Goal: Task Accomplishment & Management: Complete application form

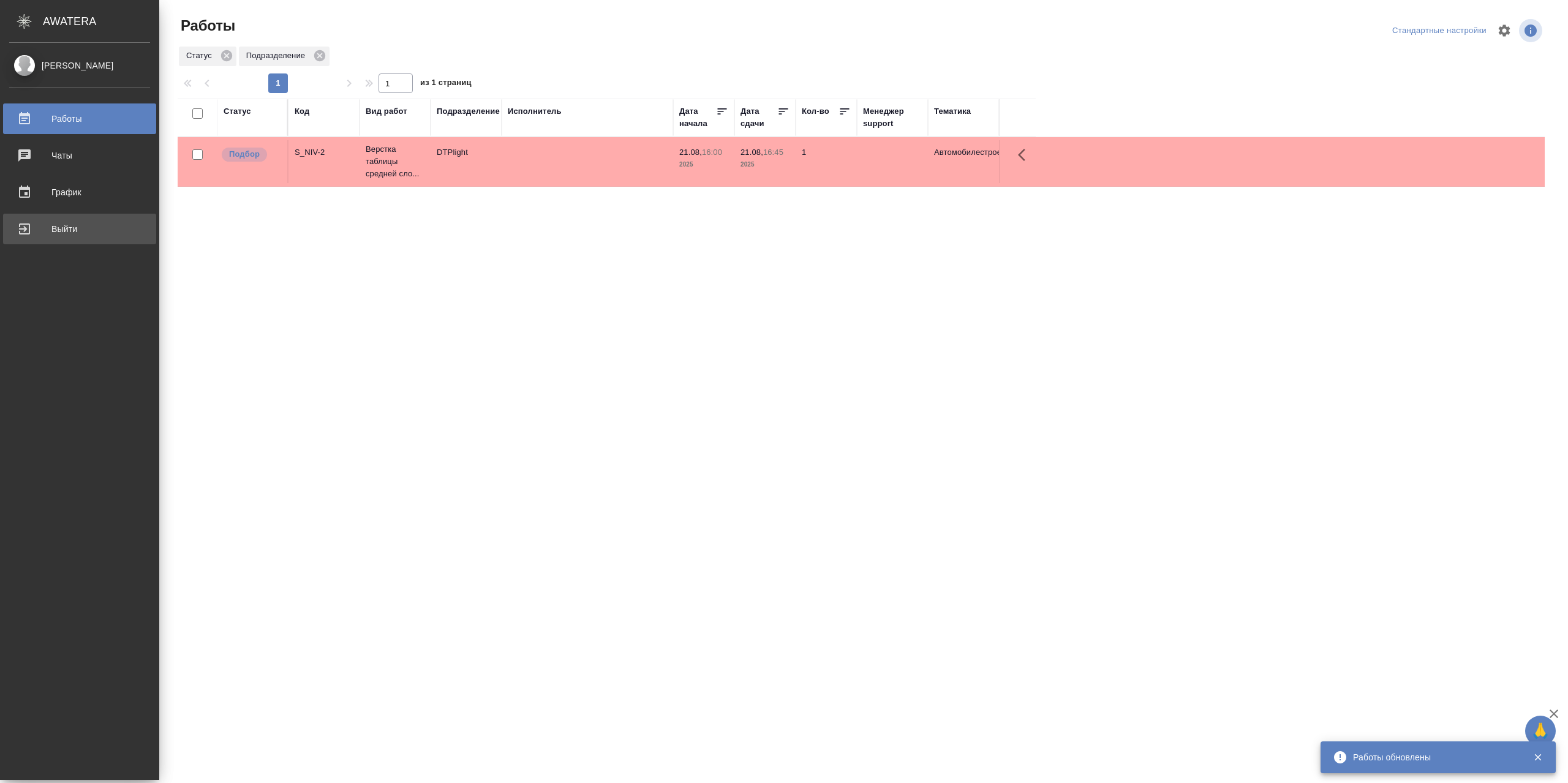
click at [46, 220] on div "Выйти" at bounding box center [79, 228] width 141 height 18
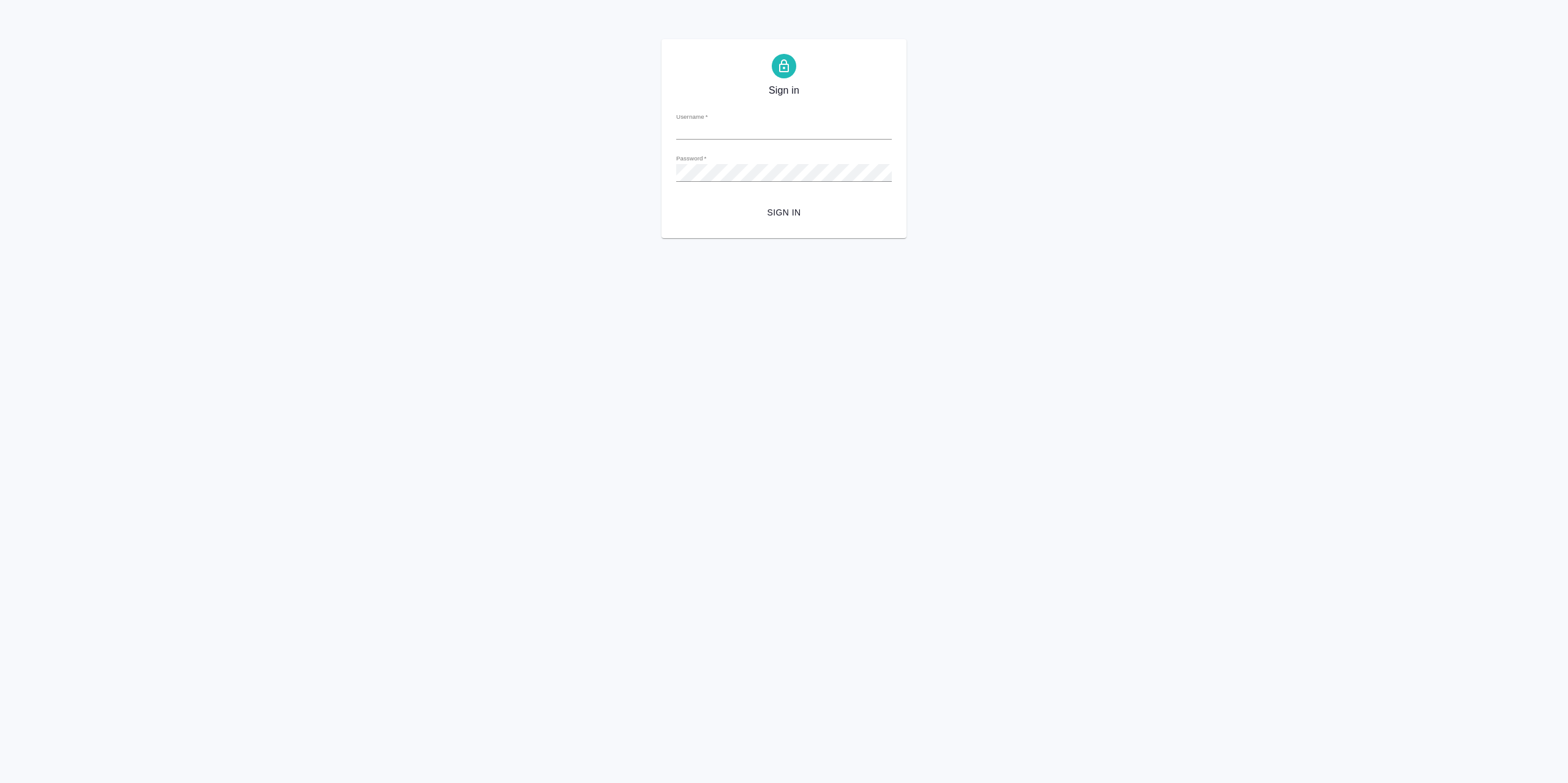
type input "[EMAIL_ADDRESS][DOMAIN_NAME]"
click at [743, 217] on span "Sign in" at bounding box center [784, 212] width 196 height 15
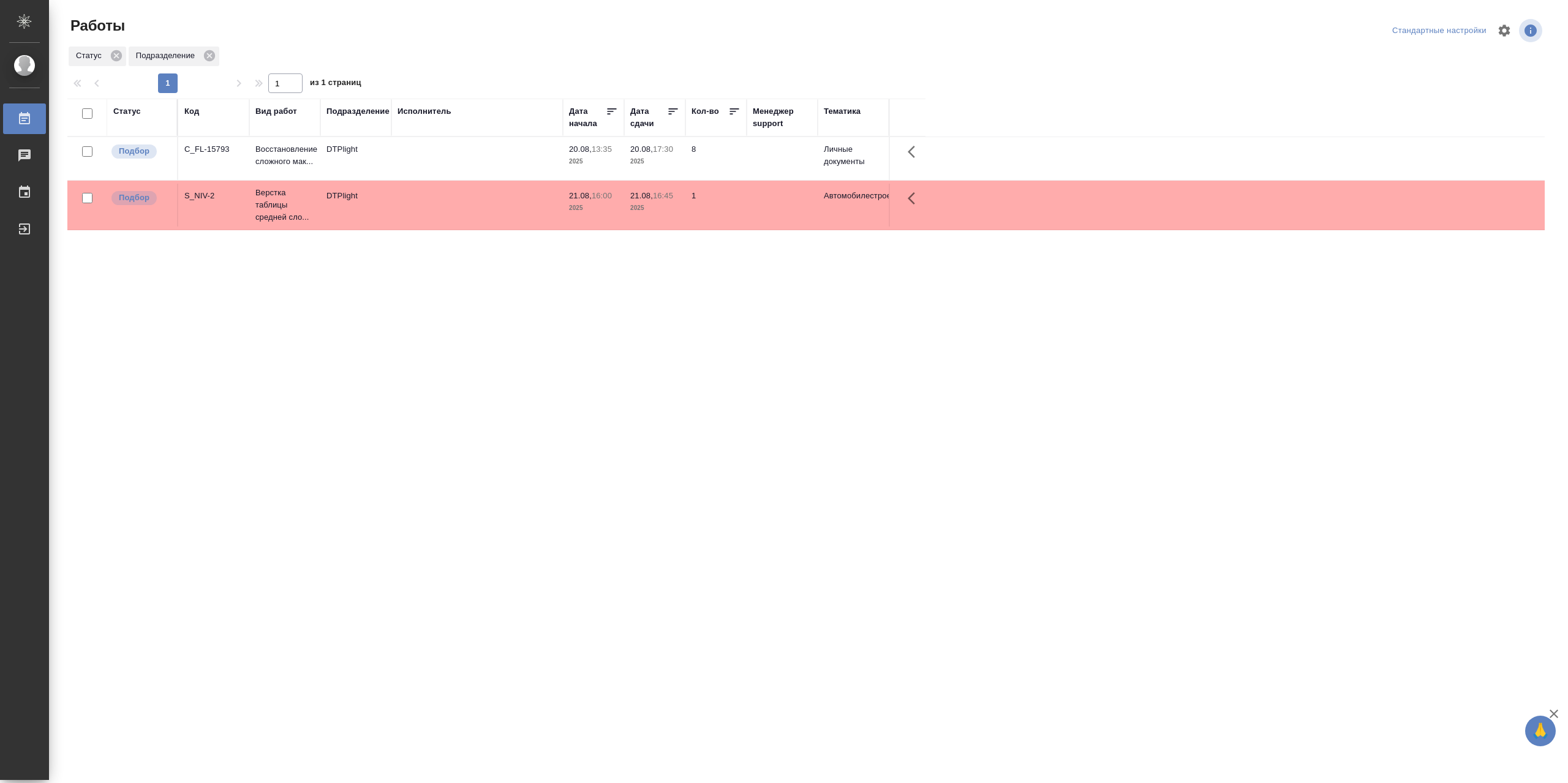
click at [485, 161] on td at bounding box center [477, 158] width 172 height 43
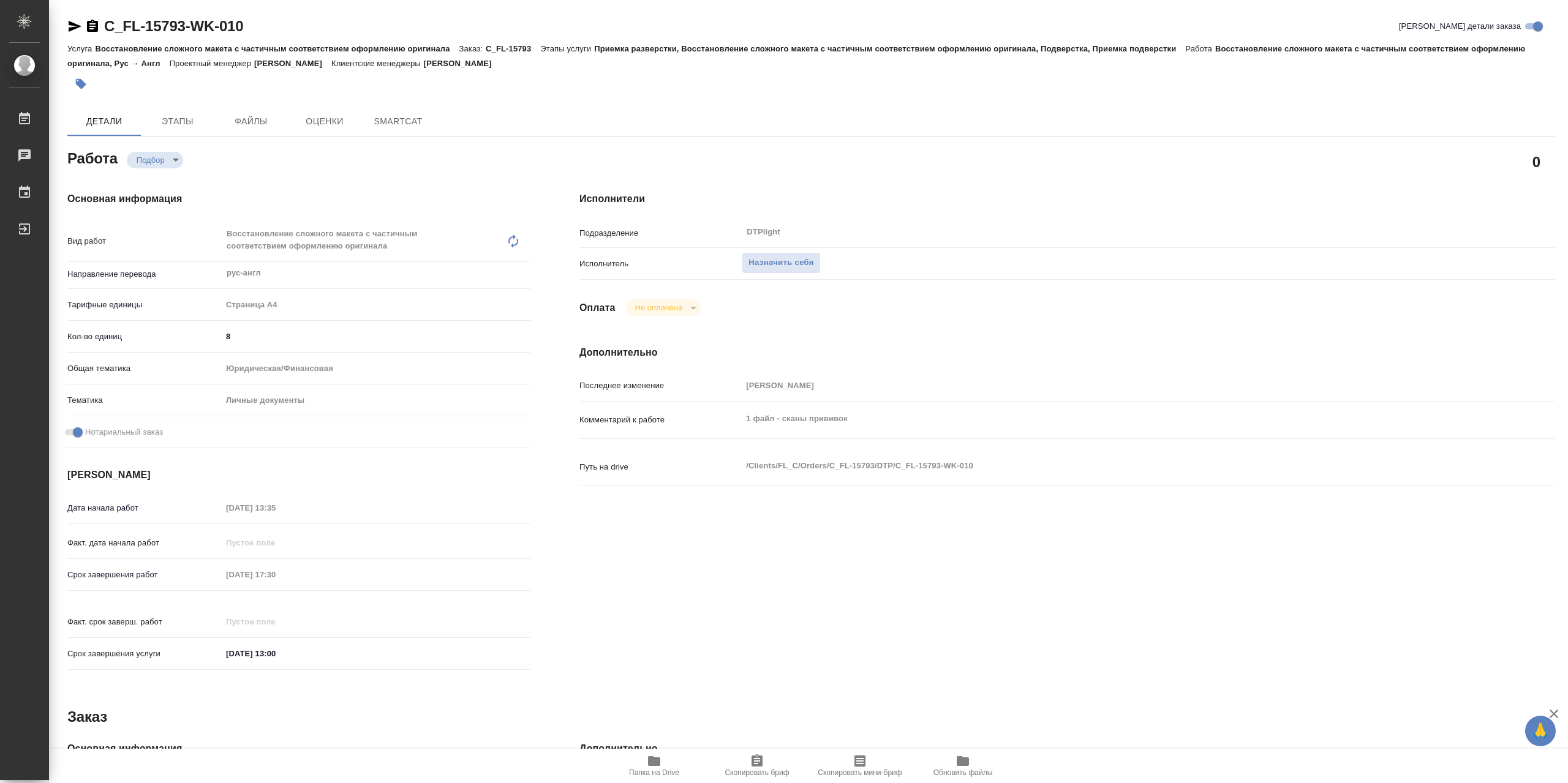
type textarea "x"
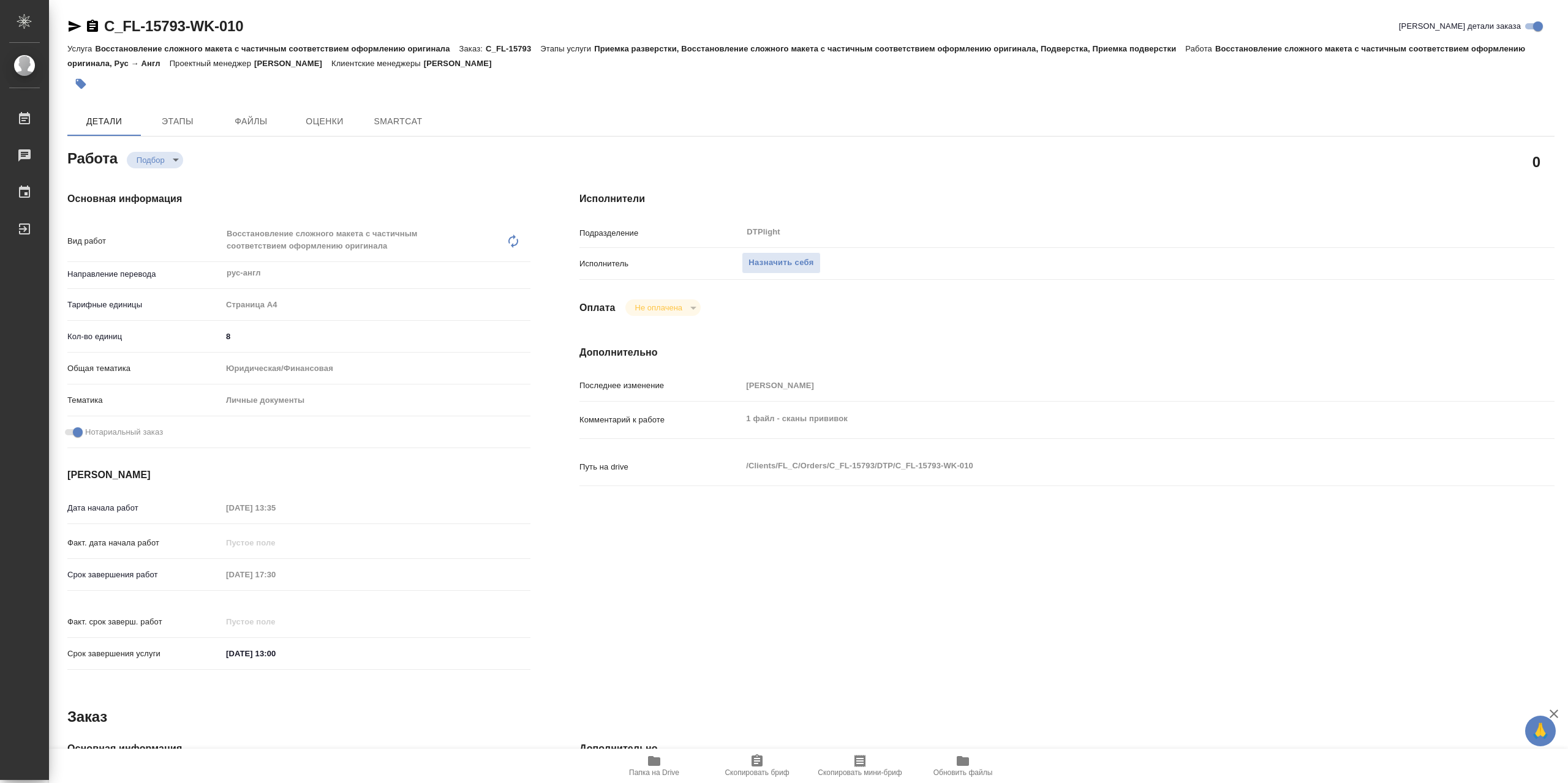
type textarea "x"
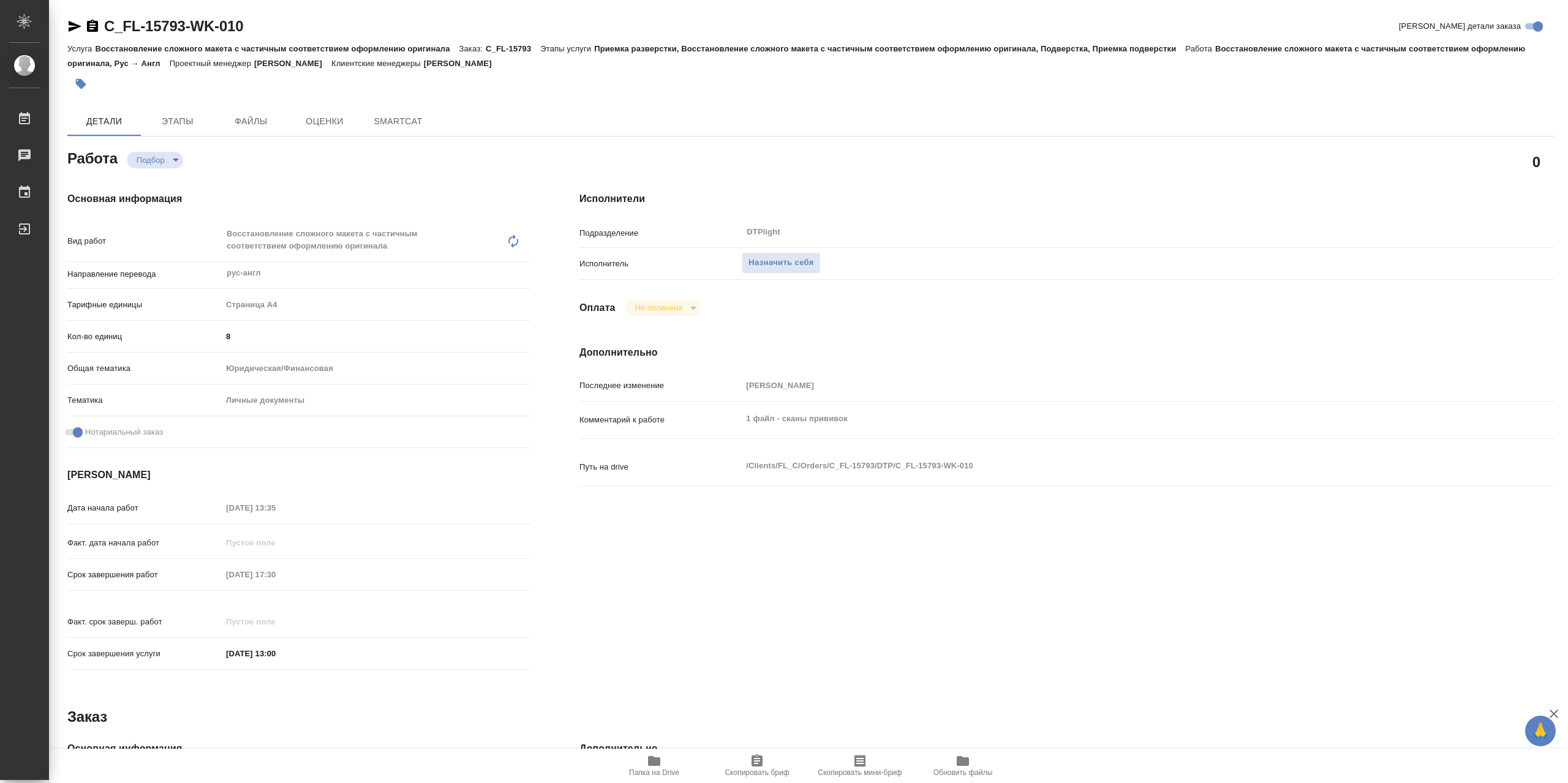
type textarea "x"
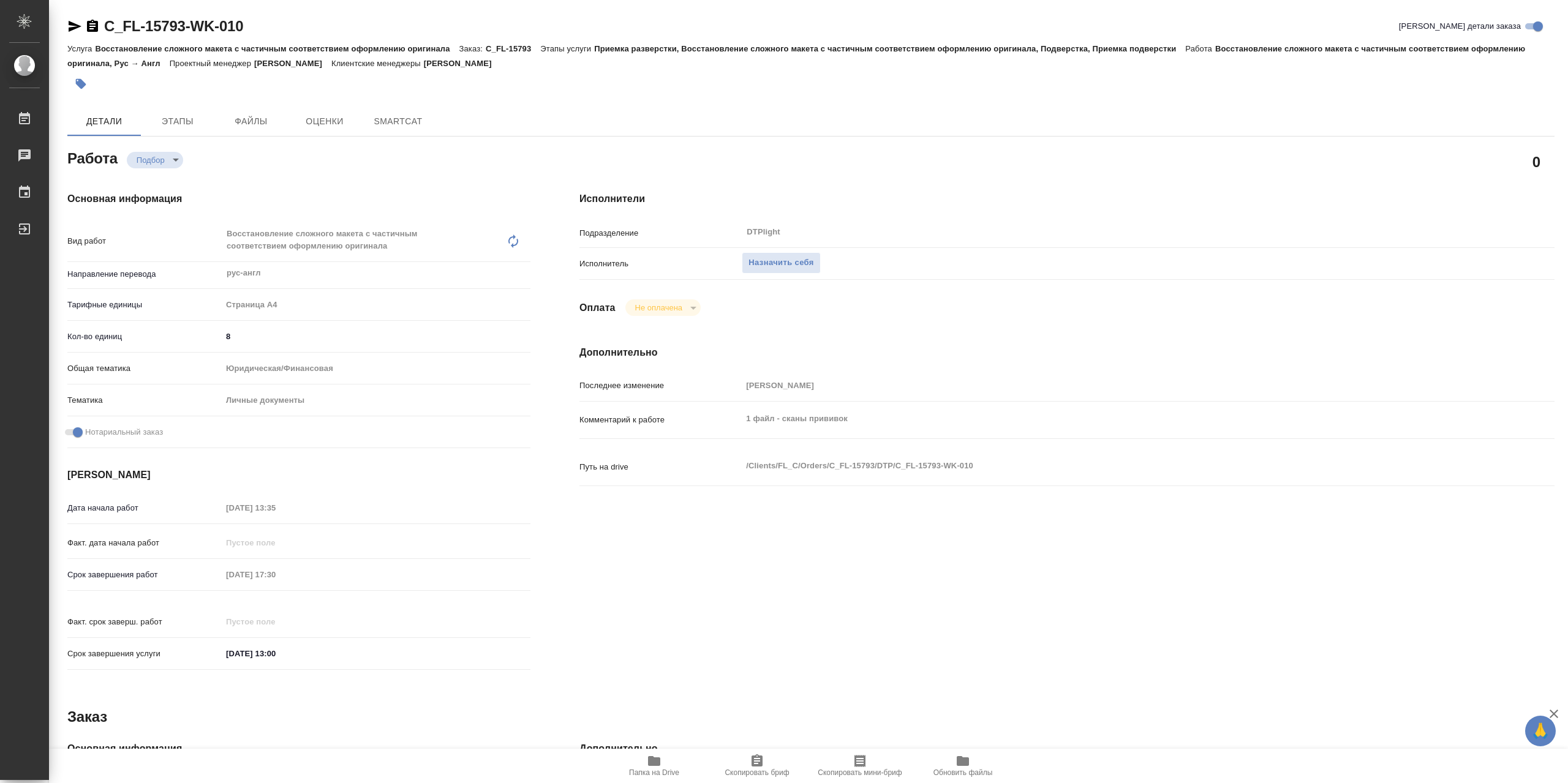
type textarea "x"
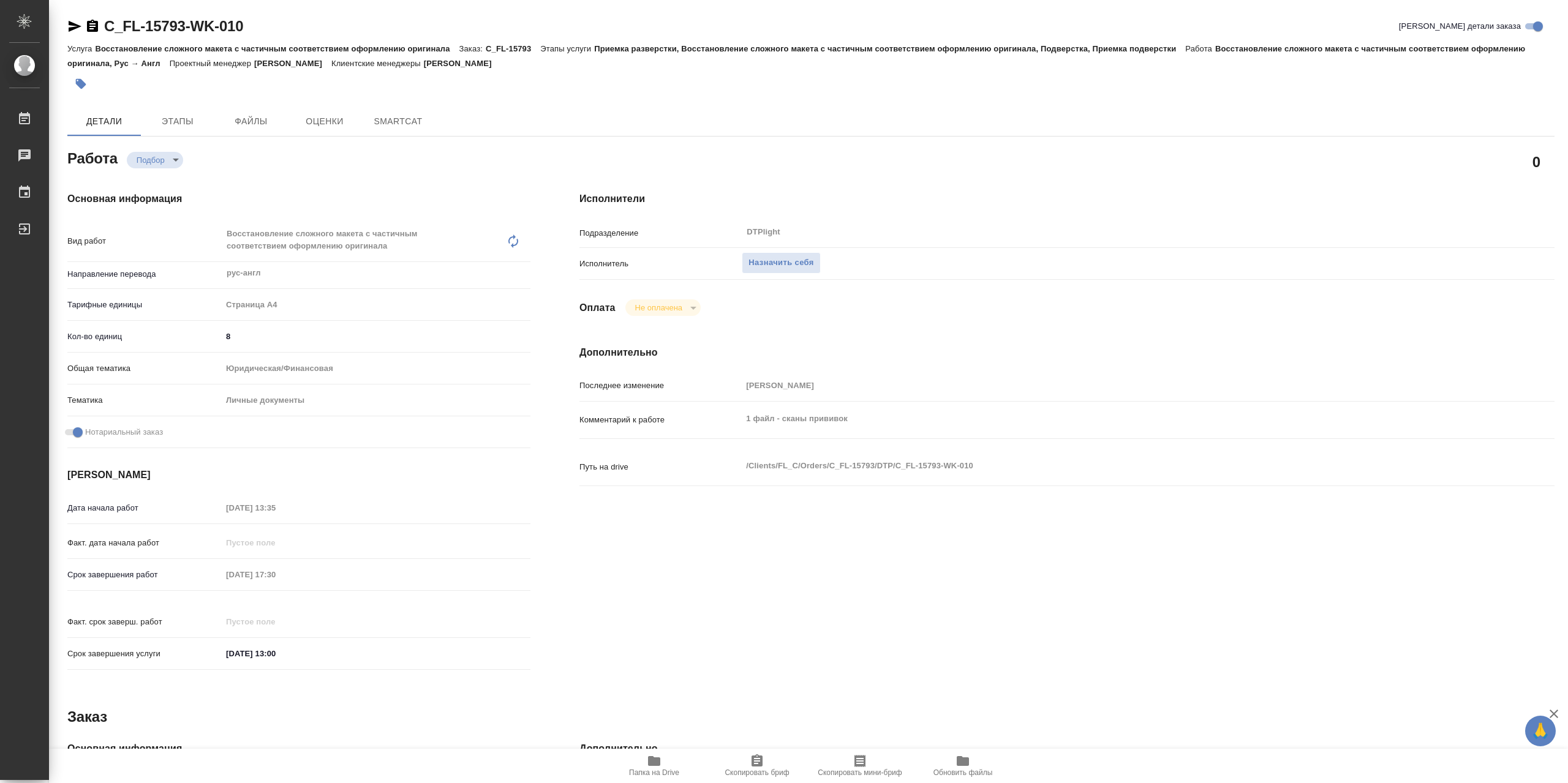
type textarea "x"
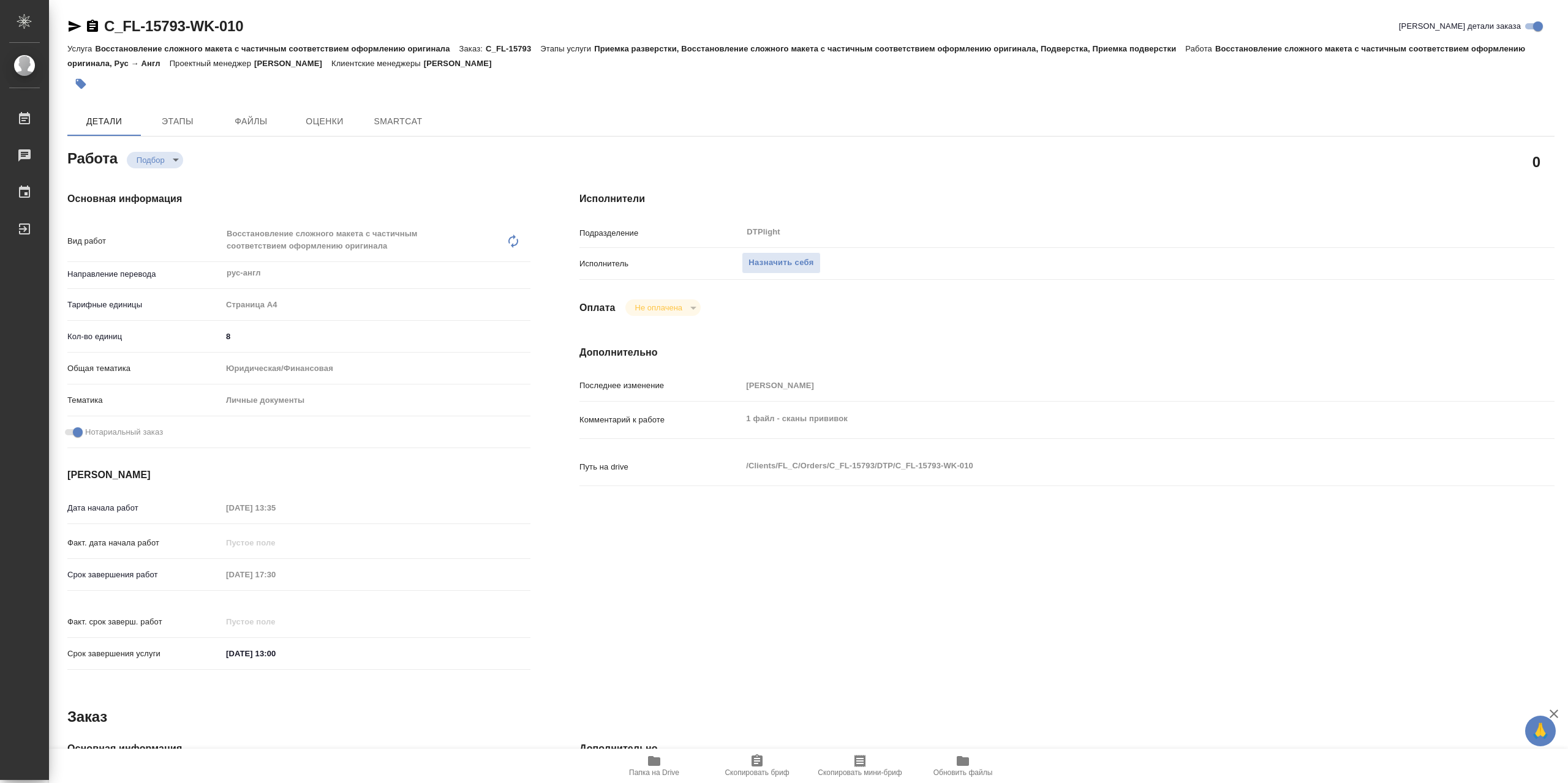
type textarea "x"
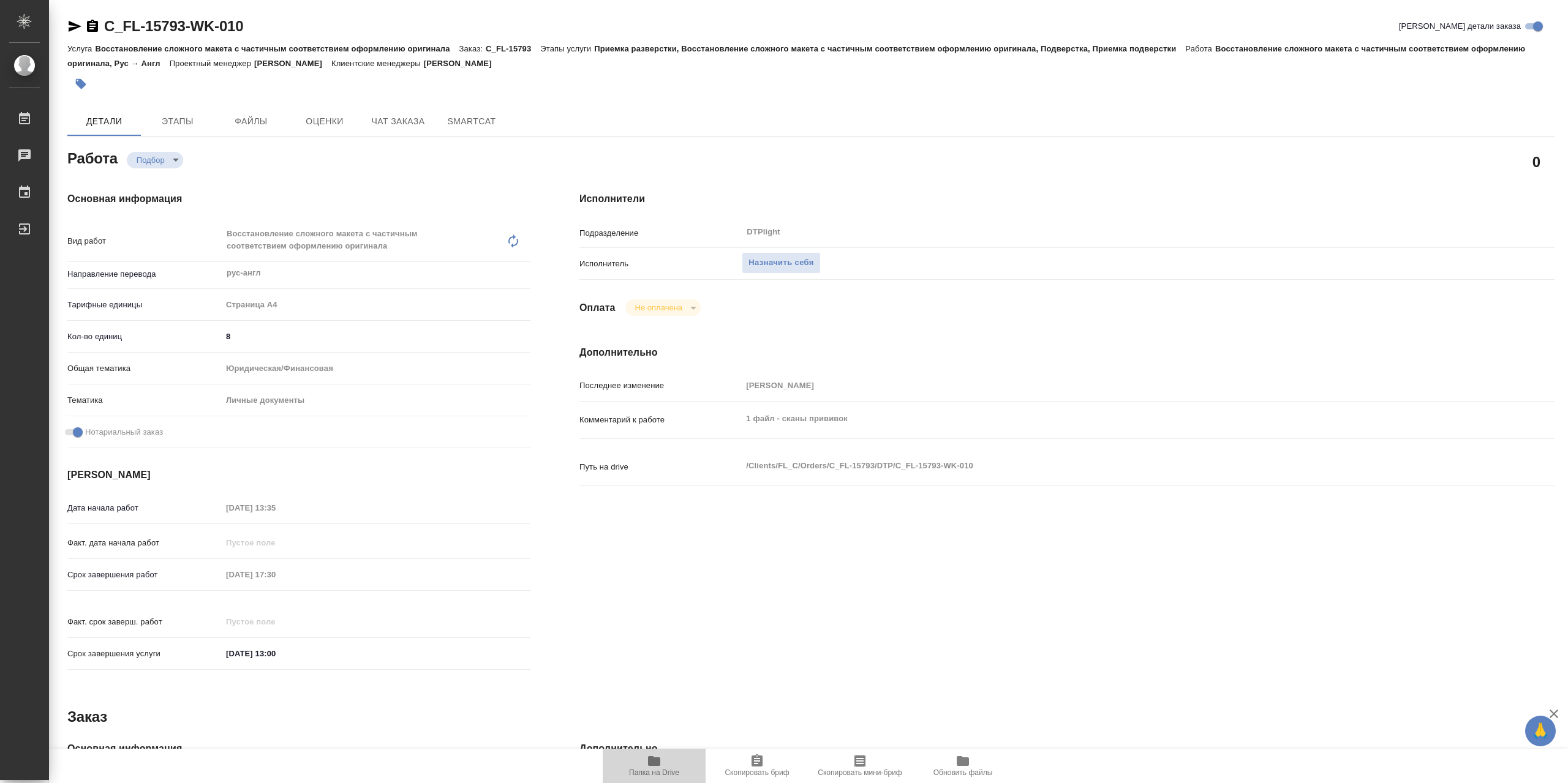
click at [655, 765] on icon "button" at bounding box center [654, 761] width 13 height 10
type textarea "x"
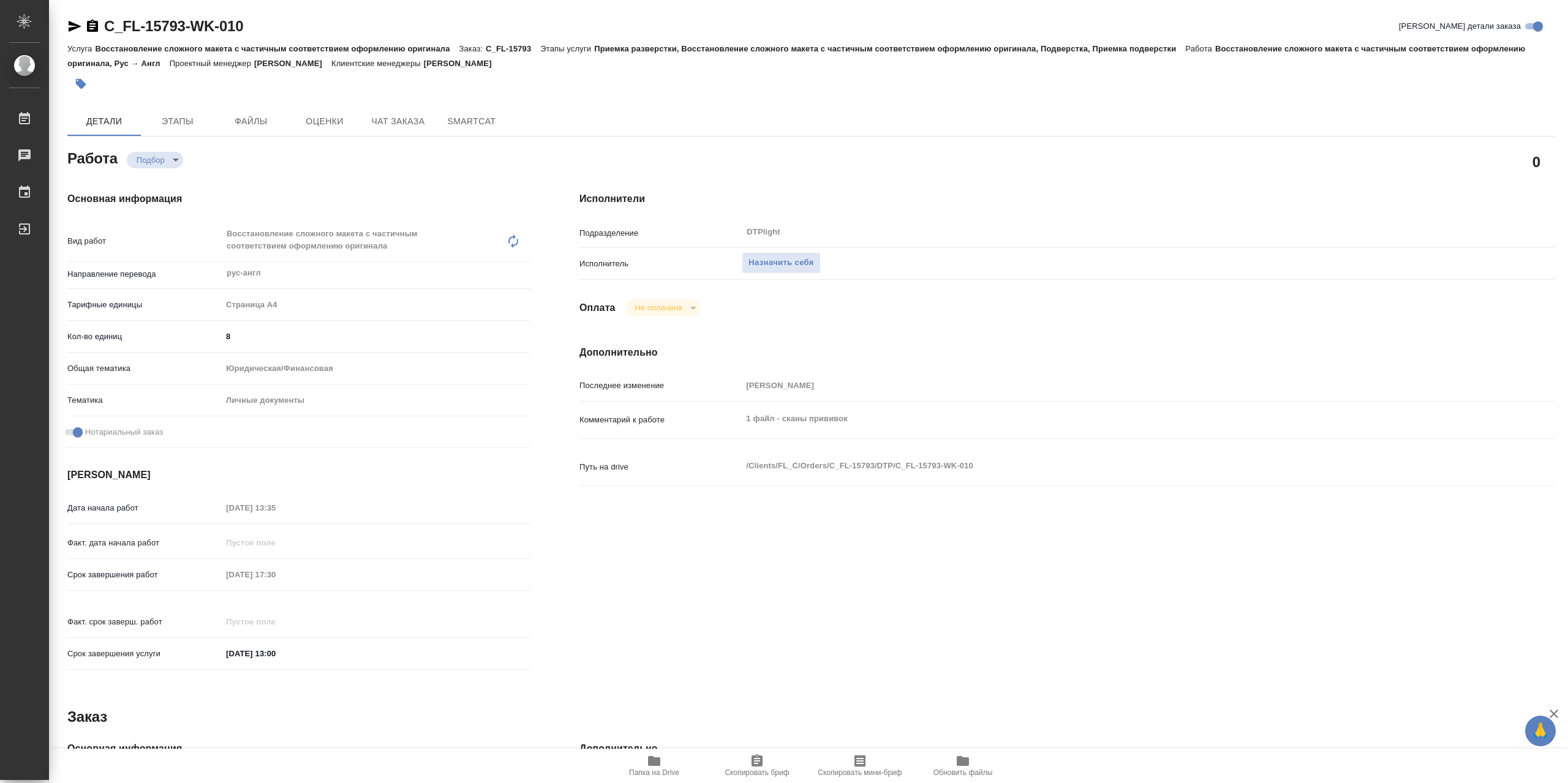
type textarea "x"
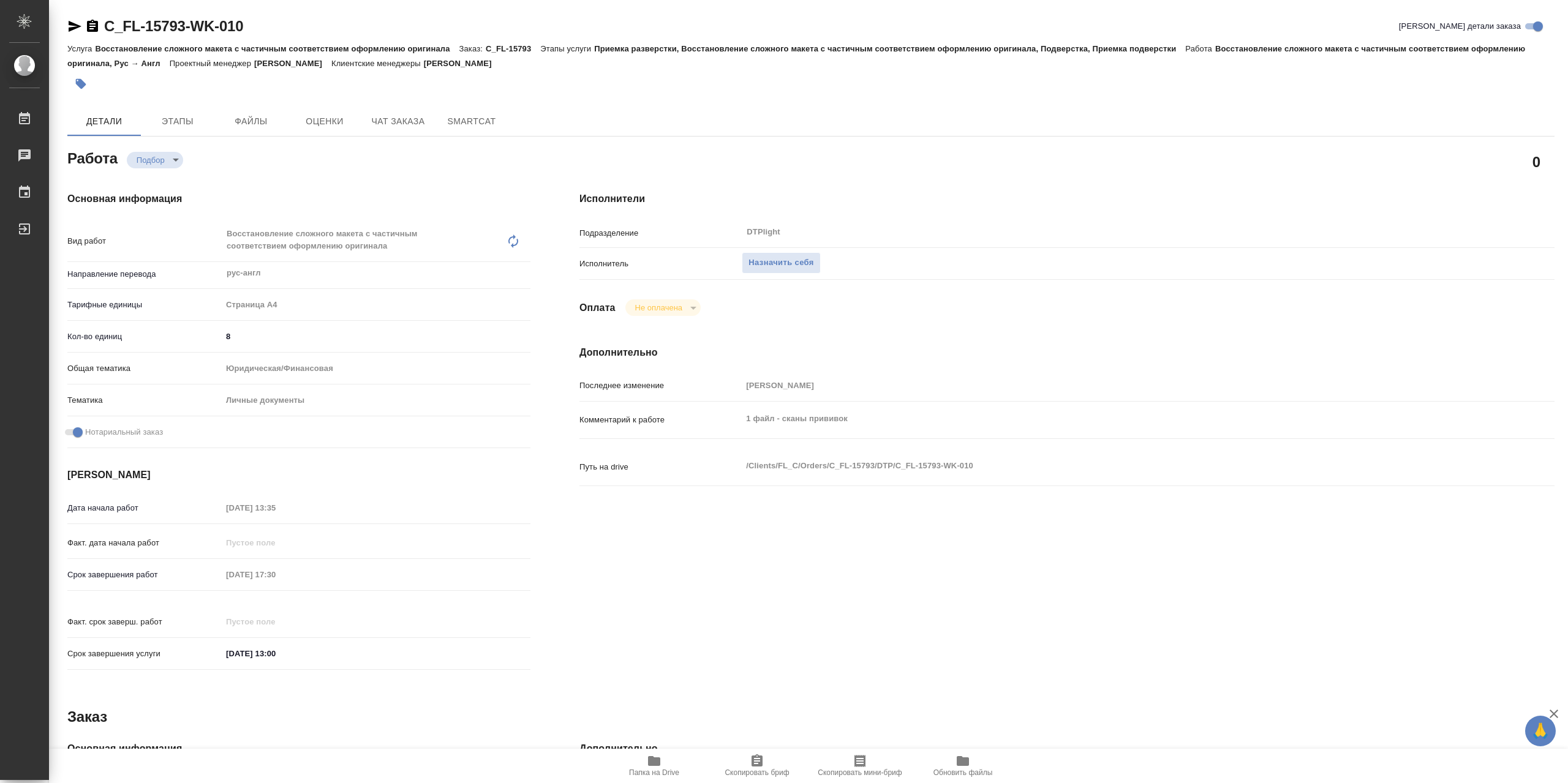
type textarea "x"
